Goal: Find specific page/section: Find specific page/section

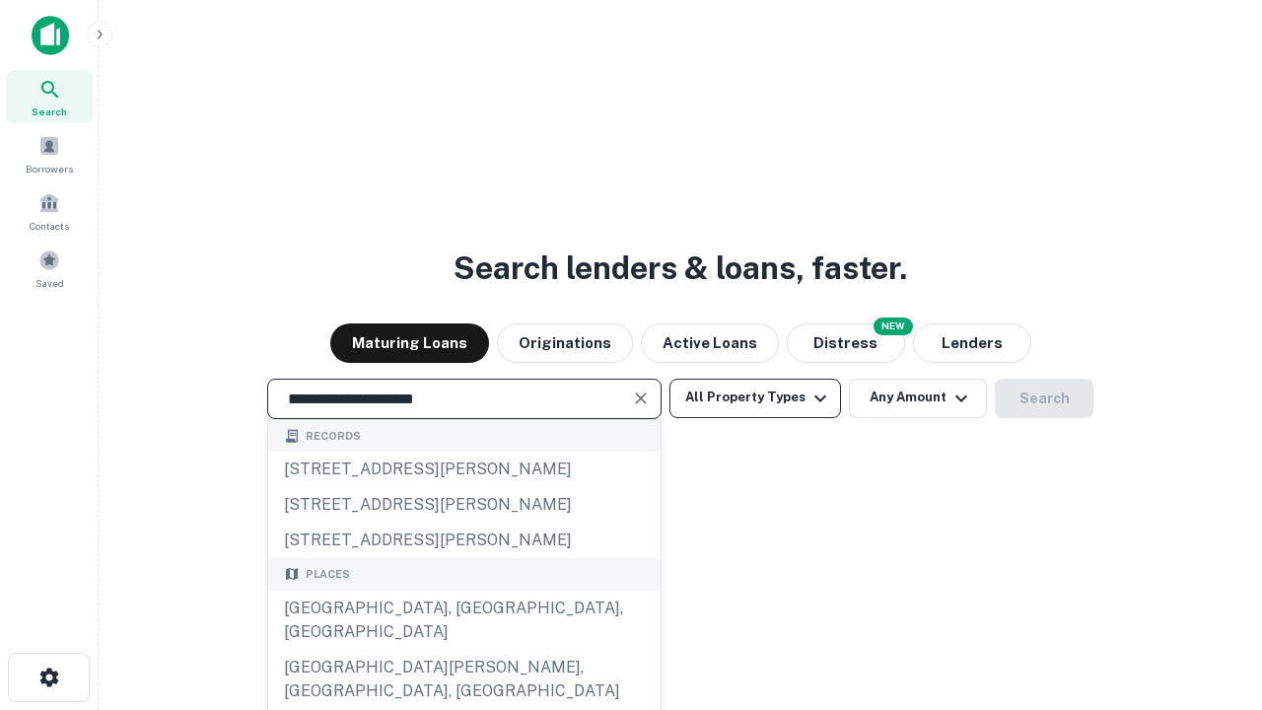
click at [463, 650] on div "Santa Monica, CA, USA" at bounding box center [464, 620] width 392 height 59
type input "**********"
click at [755, 397] on button "All Property Types" at bounding box center [755, 398] width 172 height 39
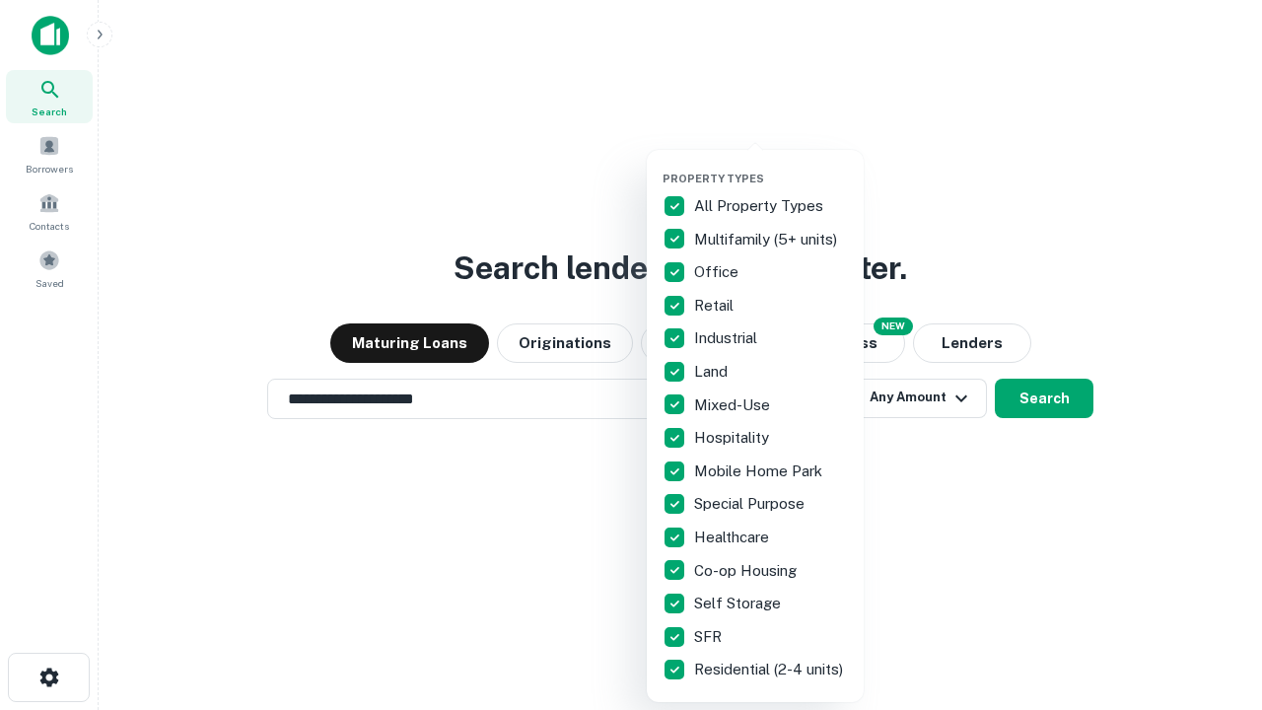
click at [771, 166] on button "button" at bounding box center [770, 166] width 217 height 1
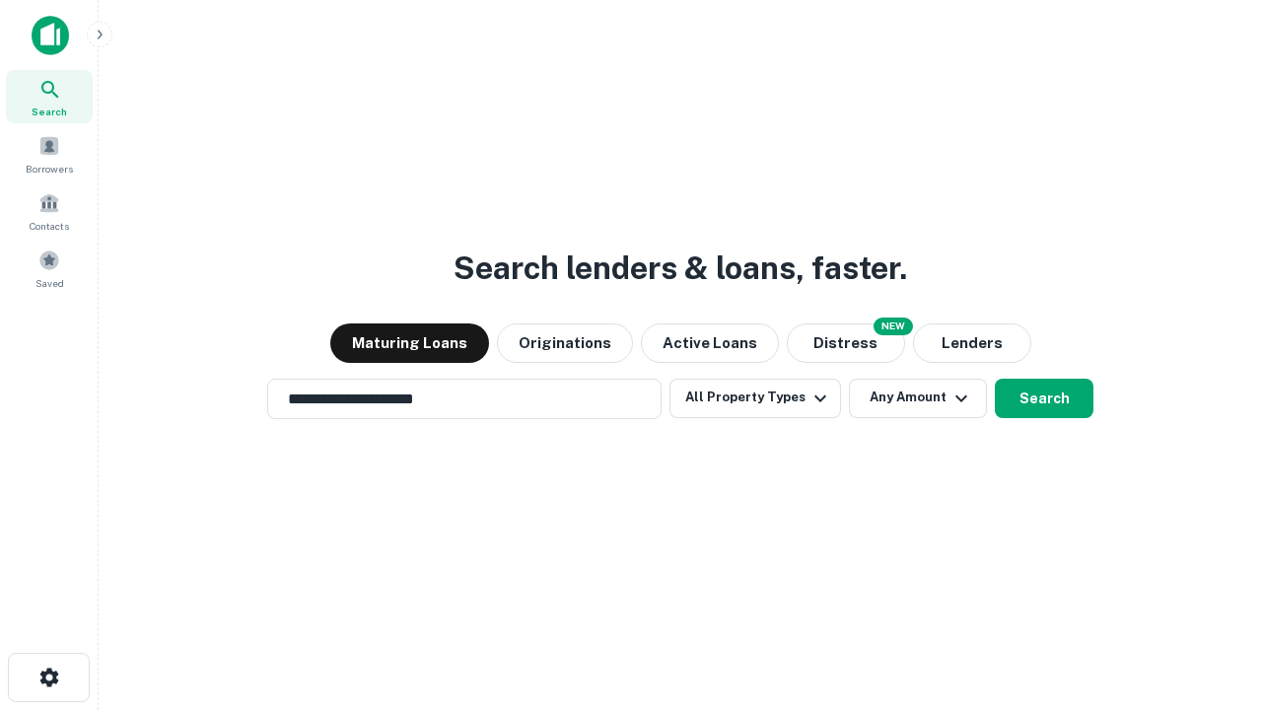
scroll to position [31, 0]
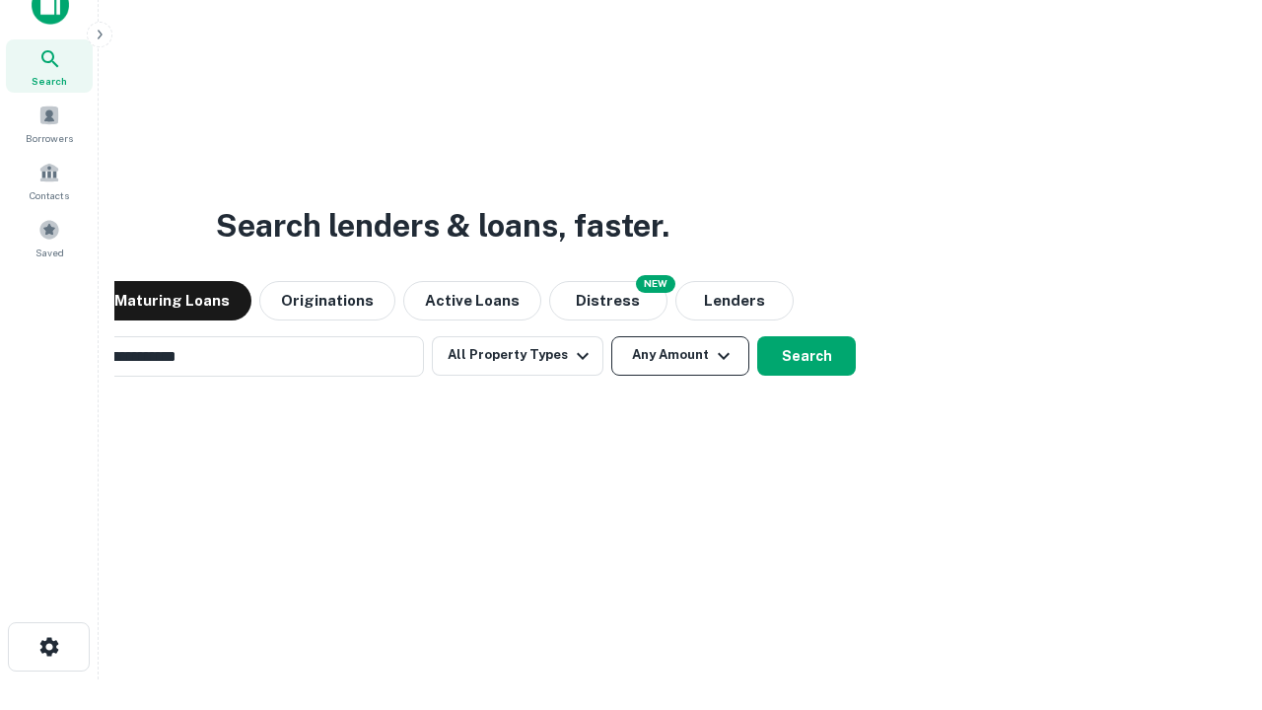
click at [611, 336] on button "Any Amount" at bounding box center [680, 355] width 138 height 39
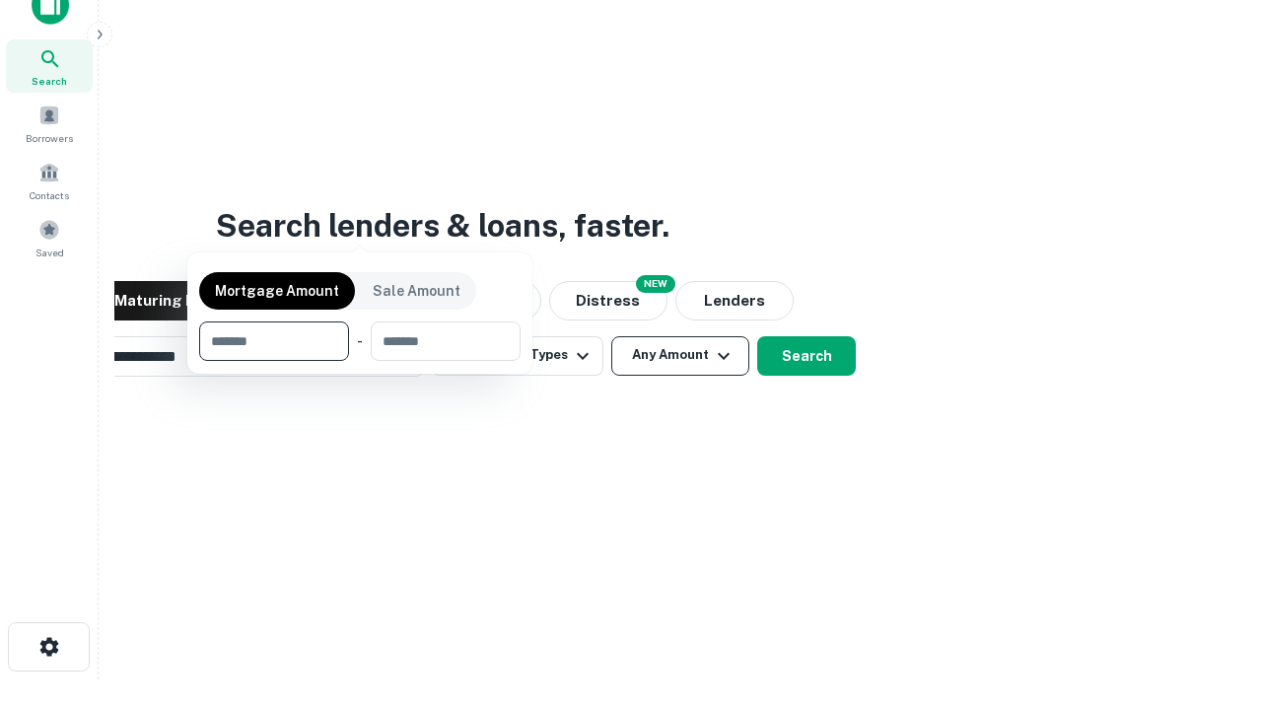
scroll to position [32, 0]
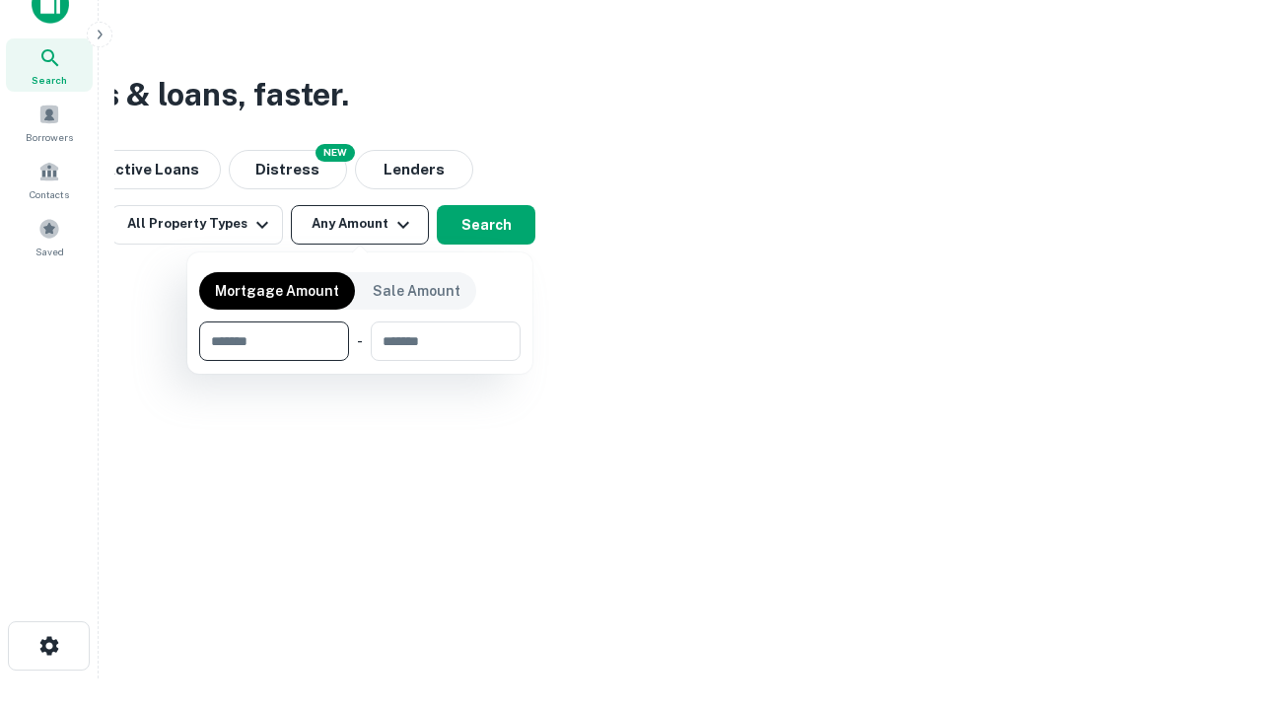
type input "*******"
click at [360, 361] on button "button" at bounding box center [359, 361] width 321 height 1
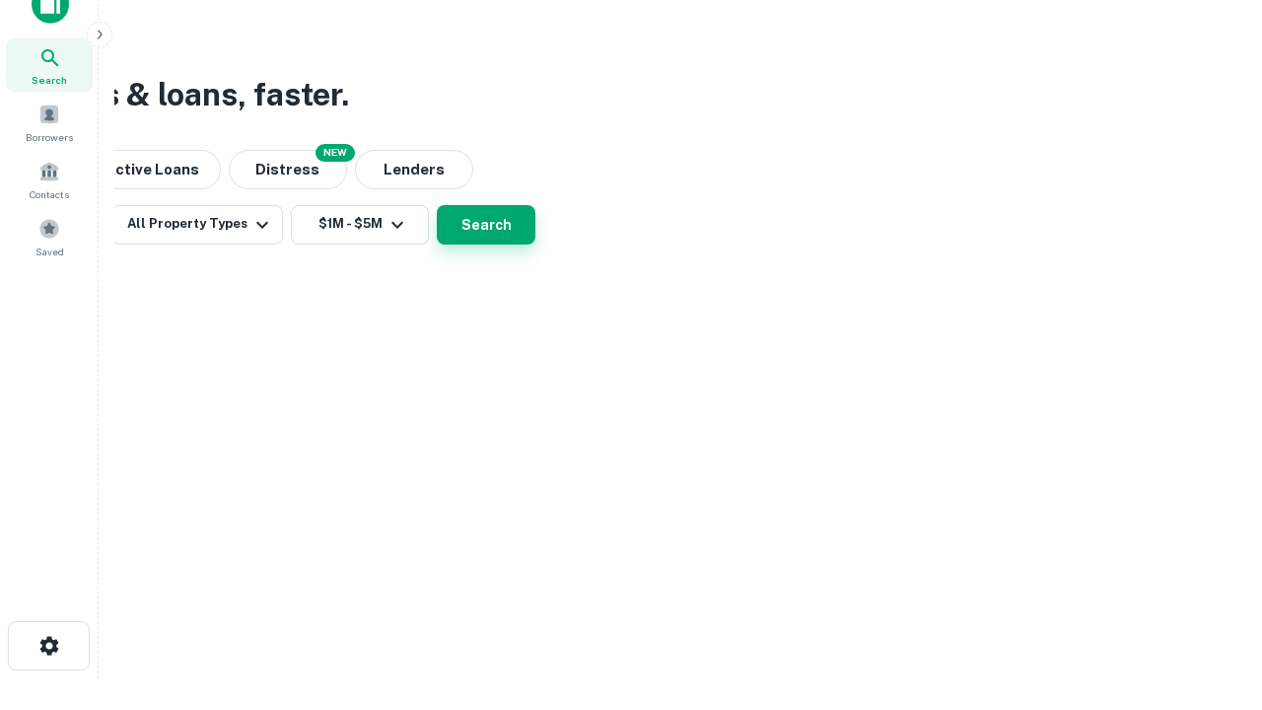
click at [535, 244] on button "Search" at bounding box center [486, 224] width 99 height 39
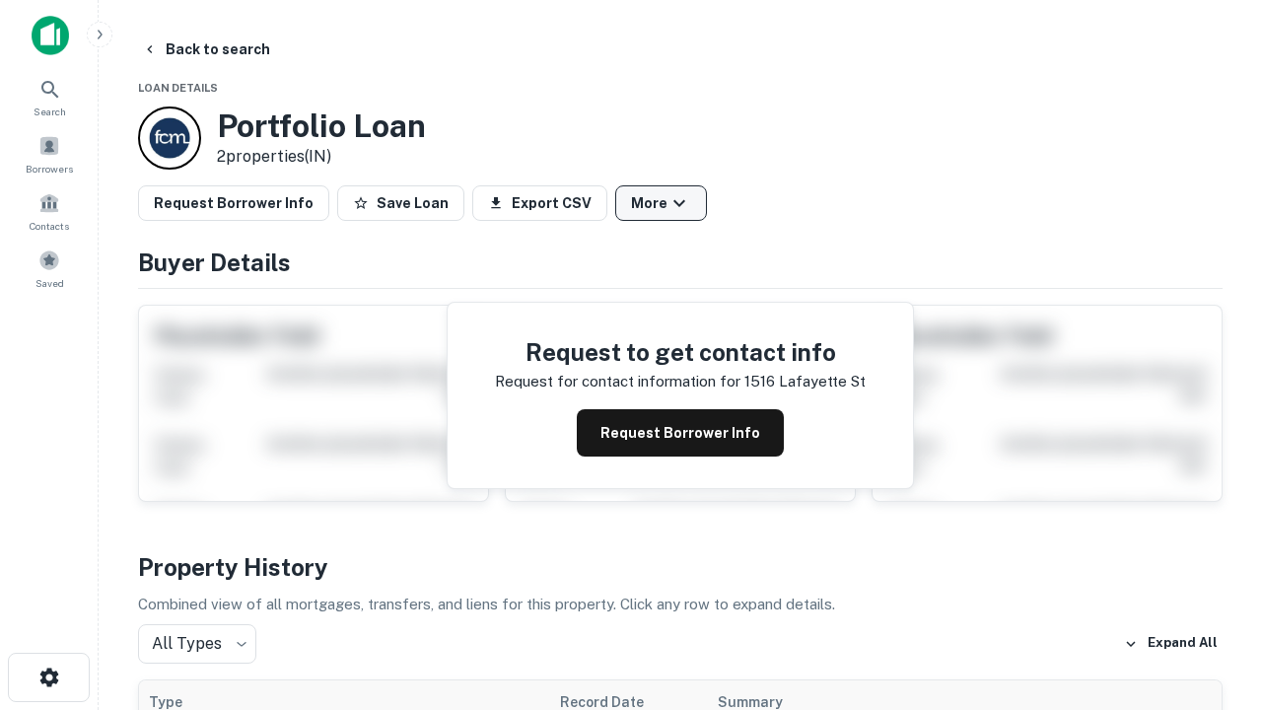
click at [661, 203] on button "More" at bounding box center [661, 202] width 92 height 35
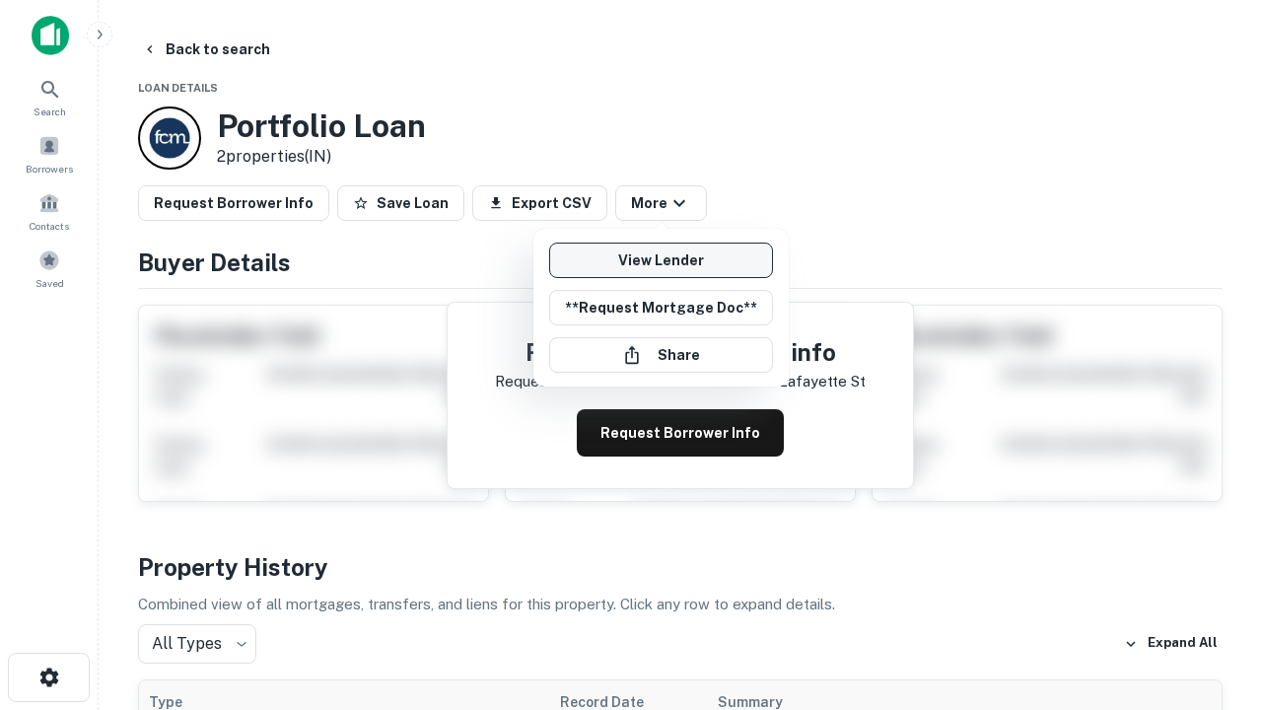
click at [661, 260] on link "View Lender" at bounding box center [661, 260] width 224 height 35
